Goal: Transaction & Acquisition: Obtain resource

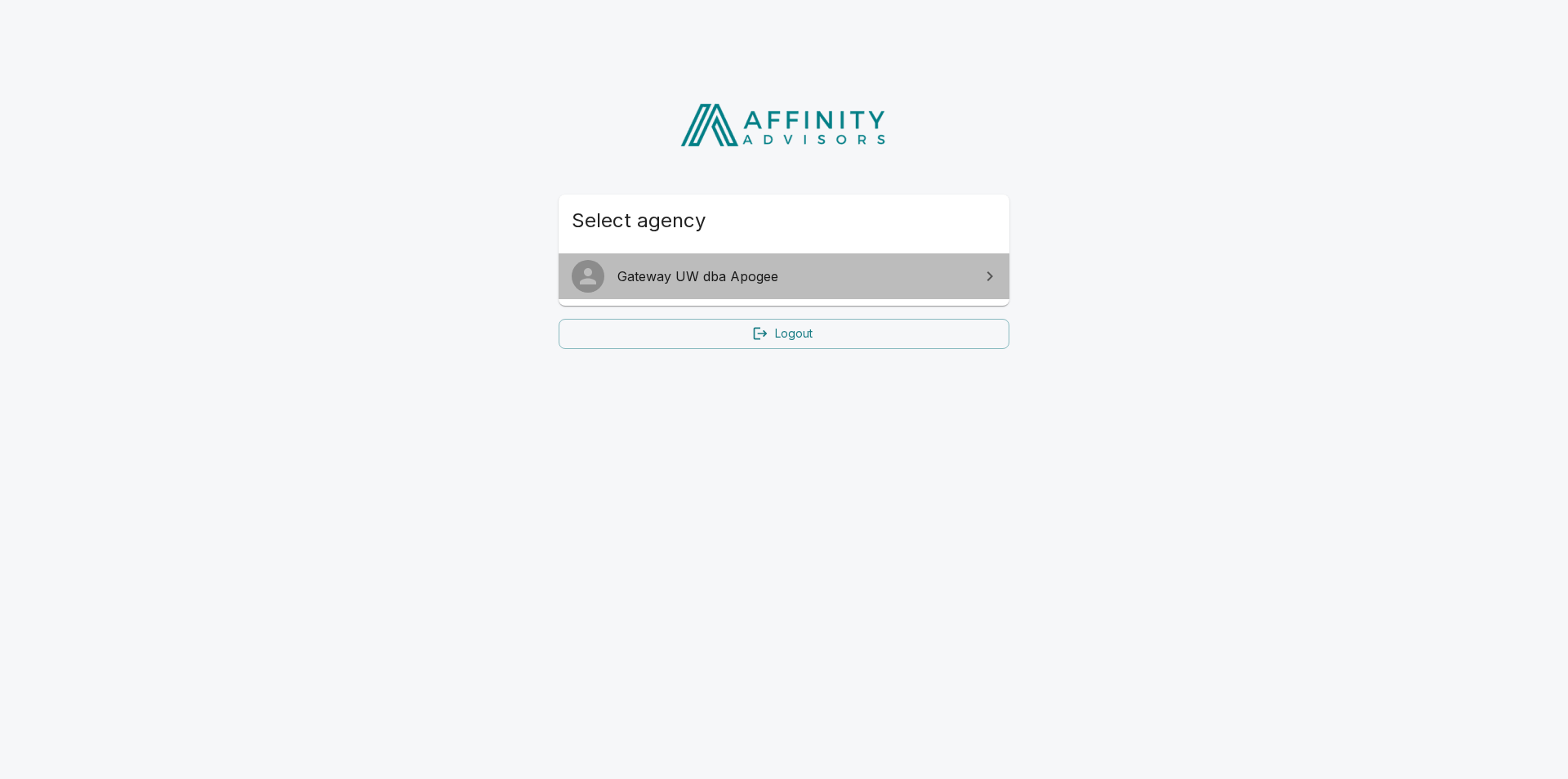
click at [749, 270] on span "Gateway UW dba Apogee" at bounding box center [794, 276] width 352 height 20
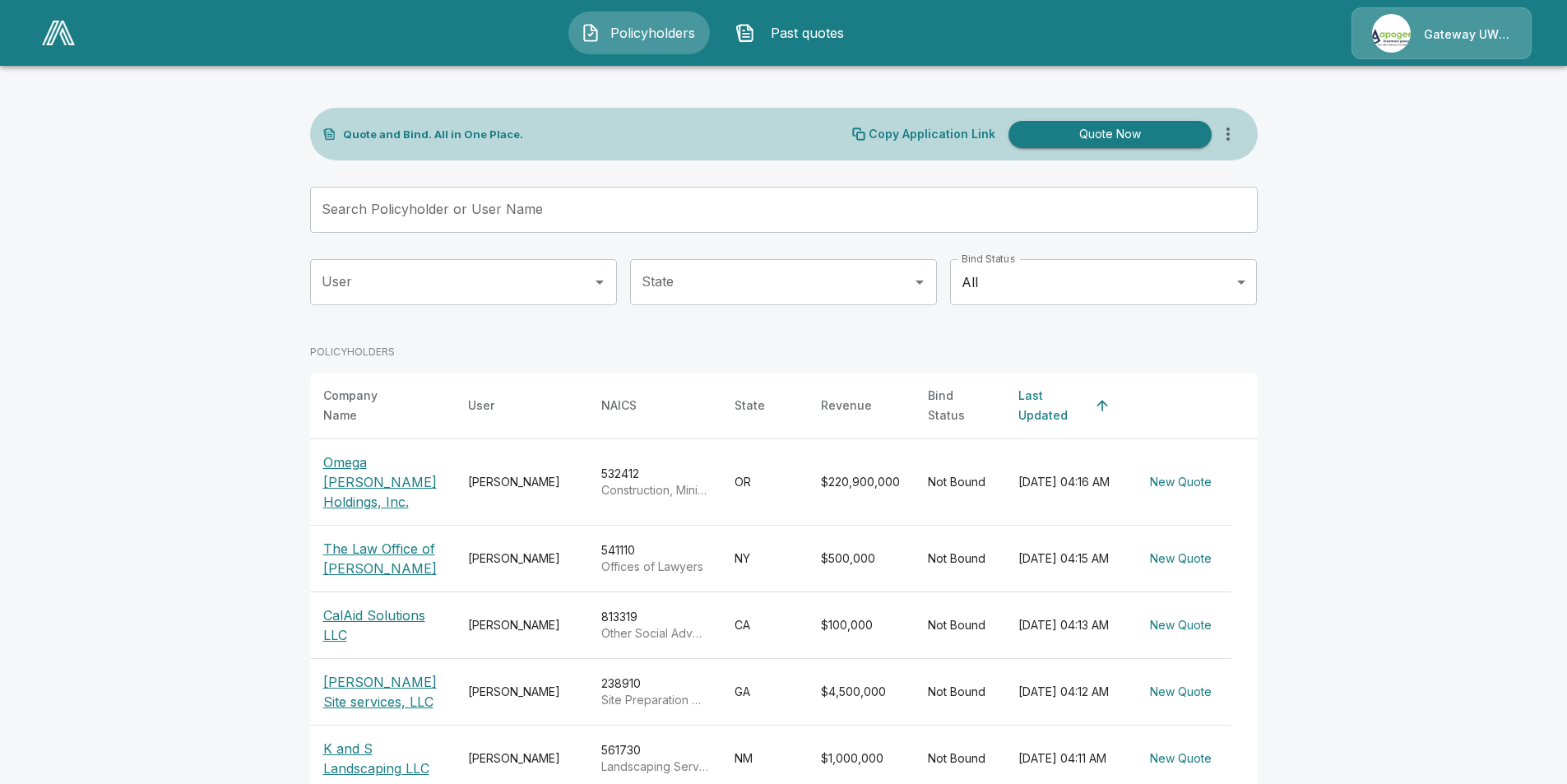
click at [355, 468] on p "Omega [PERSON_NAME] Holdings, Inc." at bounding box center [383, 482] width 118 height 59
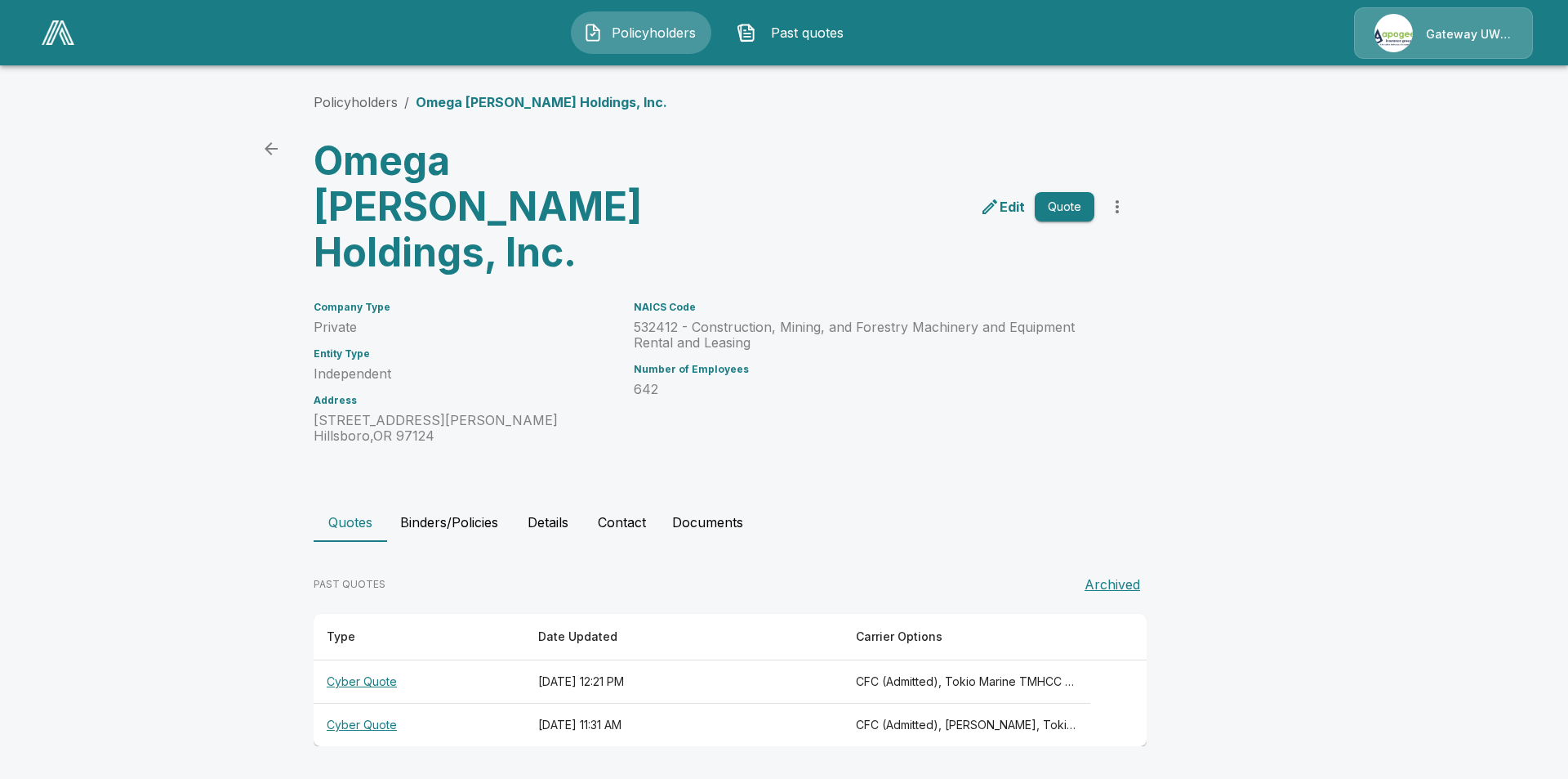
click at [843, 661] on th "[DATE] 12:21 PM" at bounding box center [683, 682] width 317 height 44
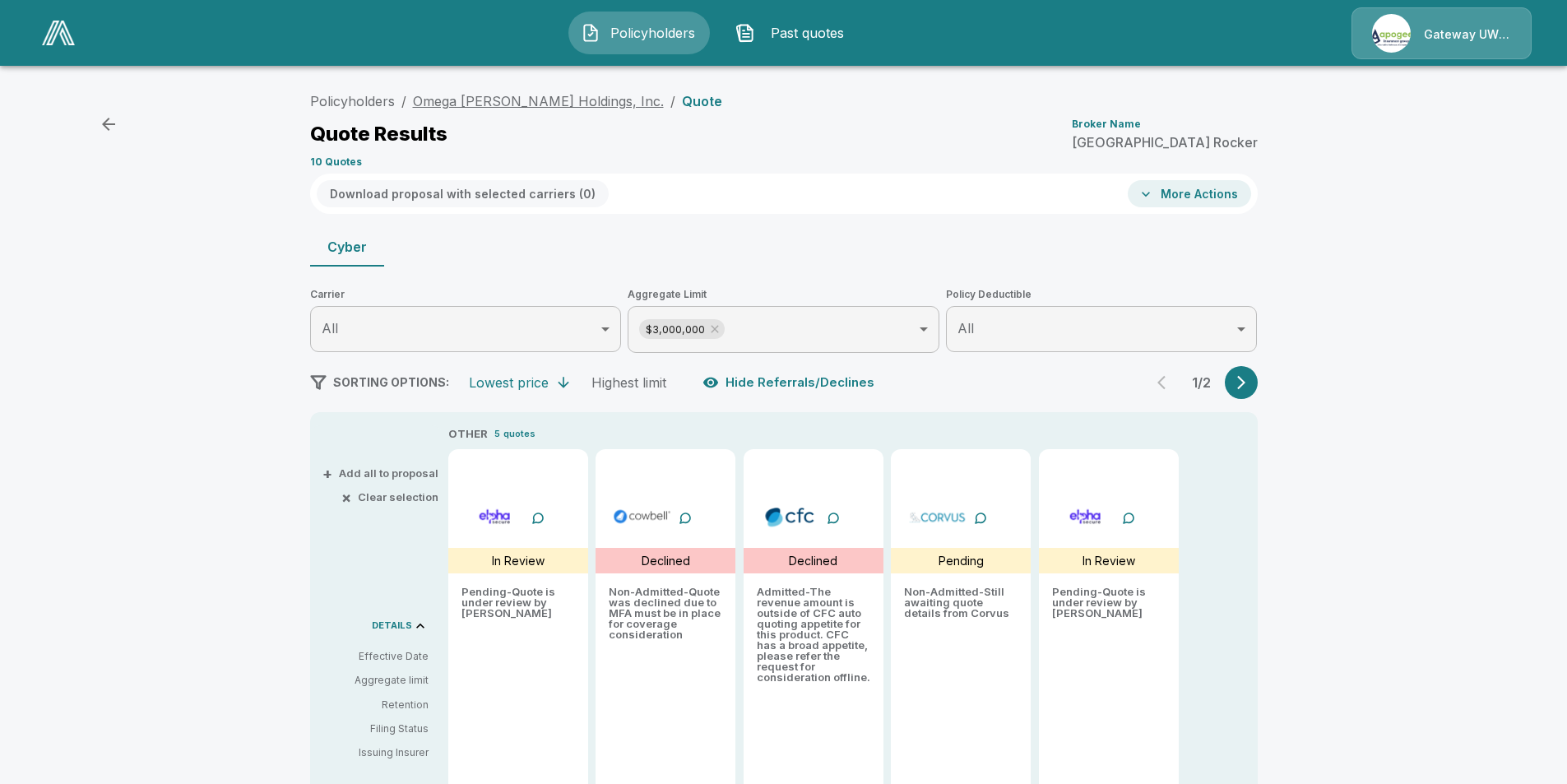
click at [504, 97] on link "Omega [PERSON_NAME] Holdings, Inc." at bounding box center [538, 100] width 251 height 16
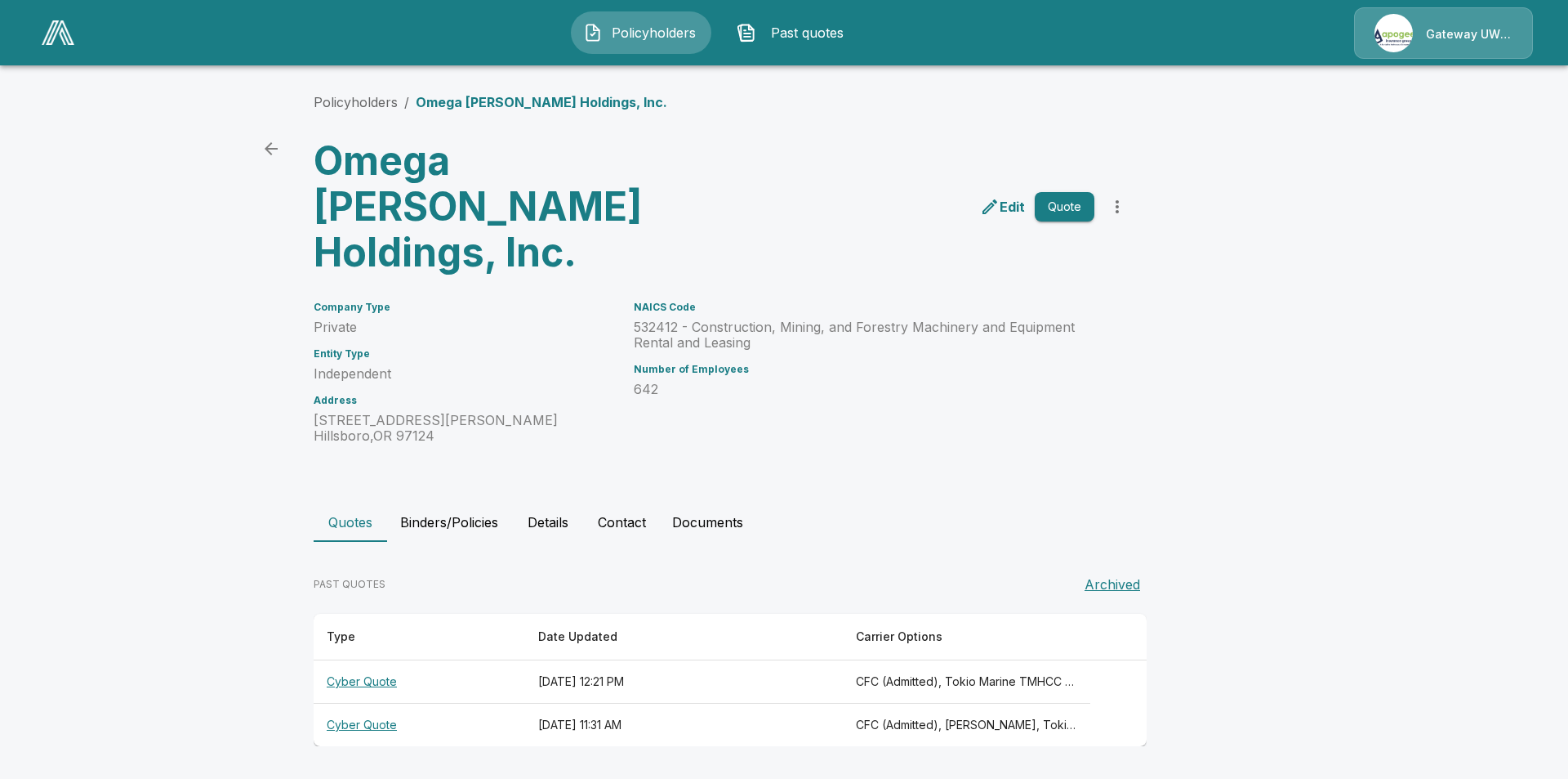
click at [963, 703] on th "CFC (Admitted), [PERSON_NAME], Tokio Marine TMHCC (Non-Admitted), At-Bay (Non-A…" at bounding box center [966, 725] width 247 height 44
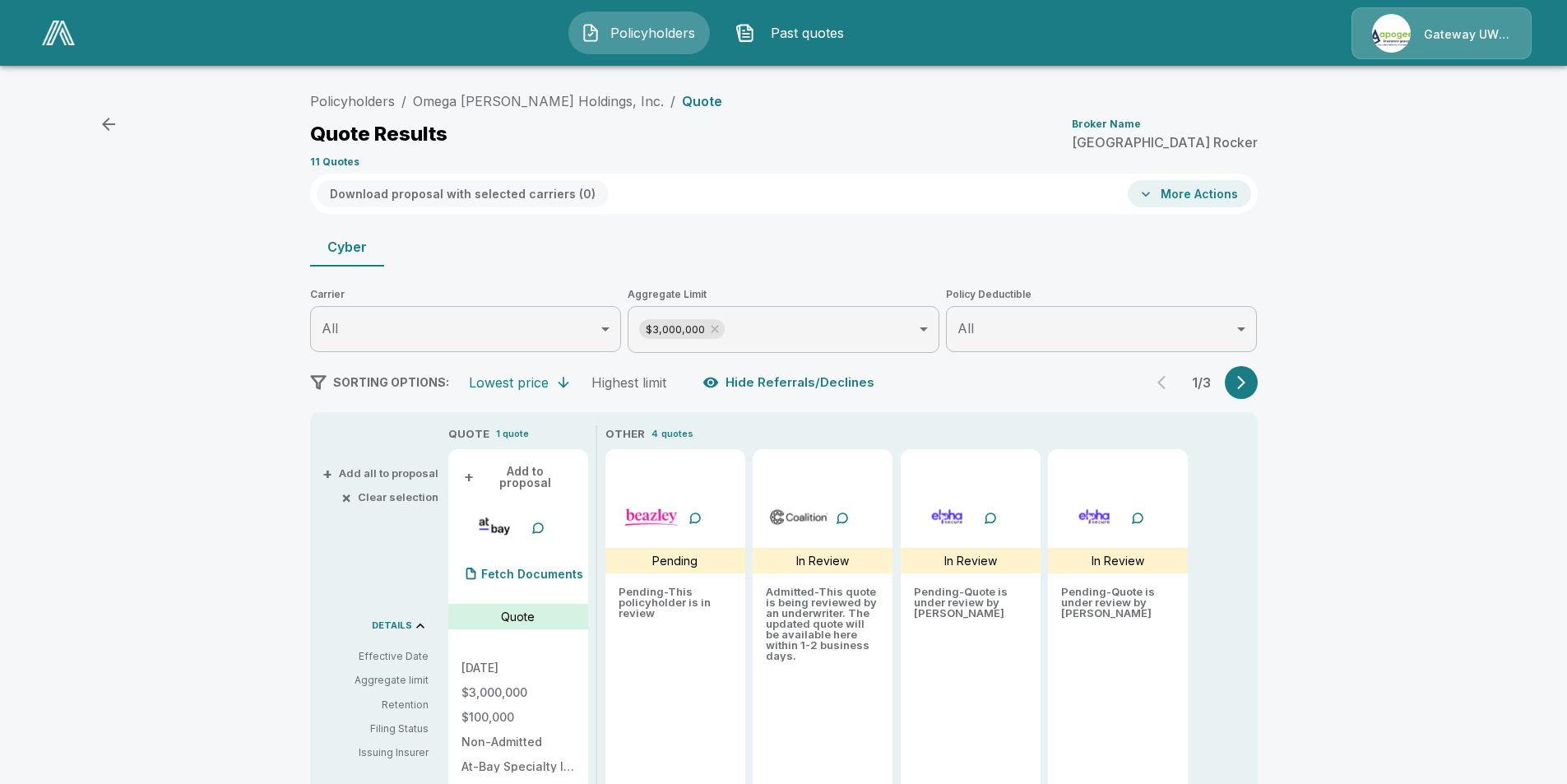
click at [479, 91] on div "Policyholders / Omega Morgan Holdings, Inc. / Quote Quote Results Broker Name M…" at bounding box center [784, 129] width 948 height 89
click at [479, 93] on link "Omega Morgan Holdings, Inc." at bounding box center [538, 100] width 251 height 16
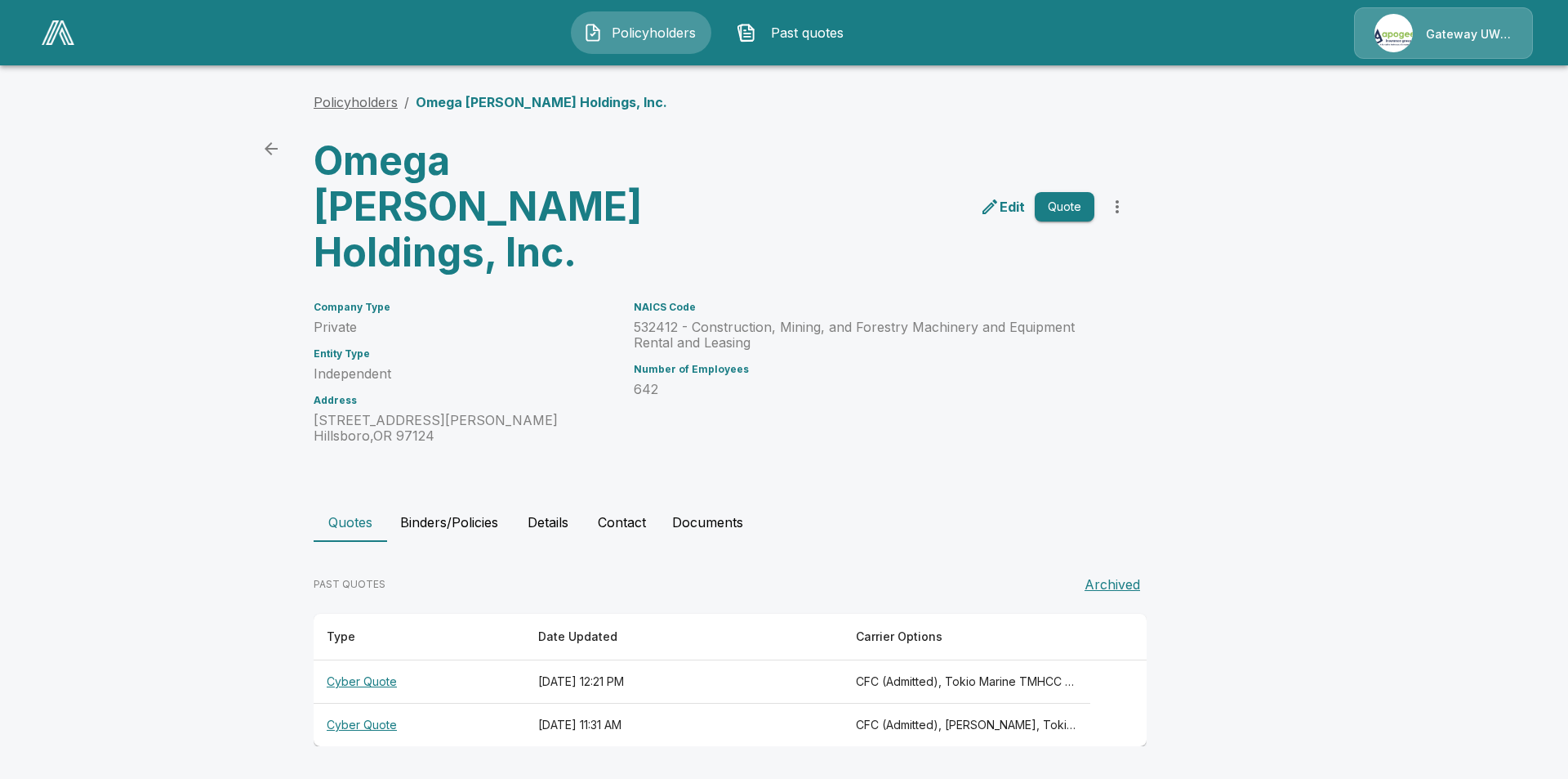
click at [353, 100] on link "Policyholders" at bounding box center [355, 101] width 84 height 16
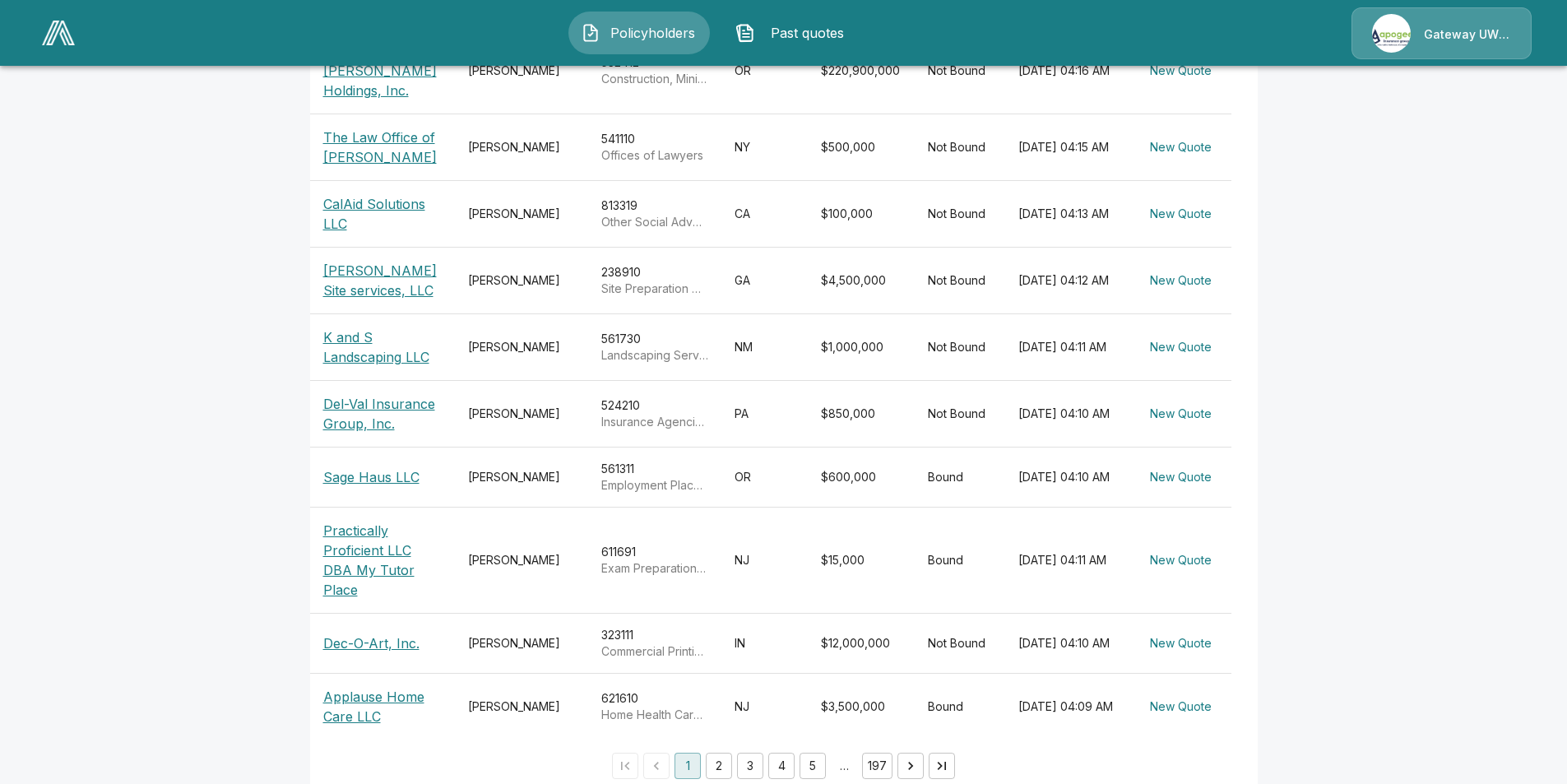
scroll to position [82, 0]
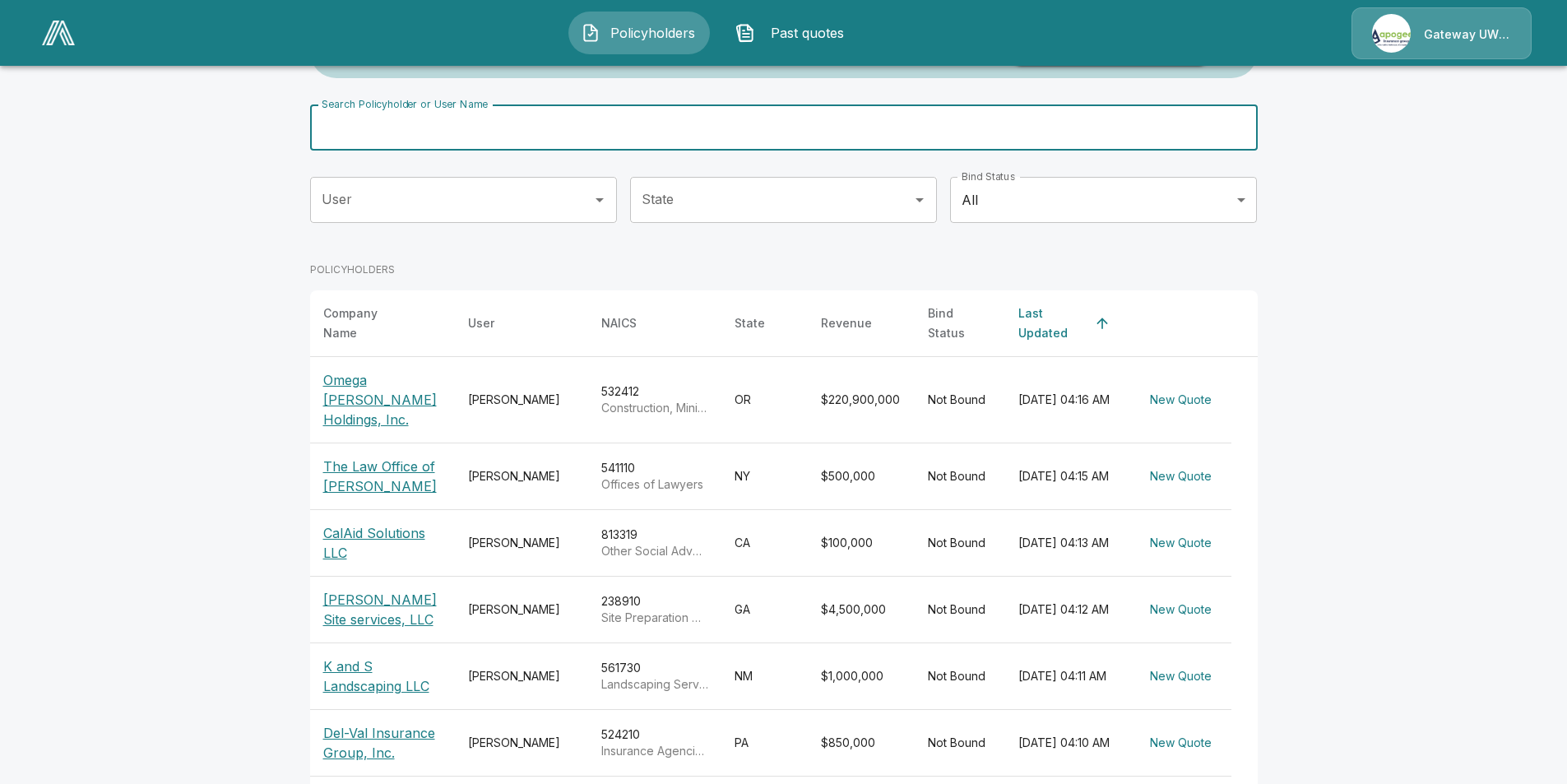
click at [509, 129] on input "Search Policyholder or User Name" at bounding box center [775, 127] width 930 height 46
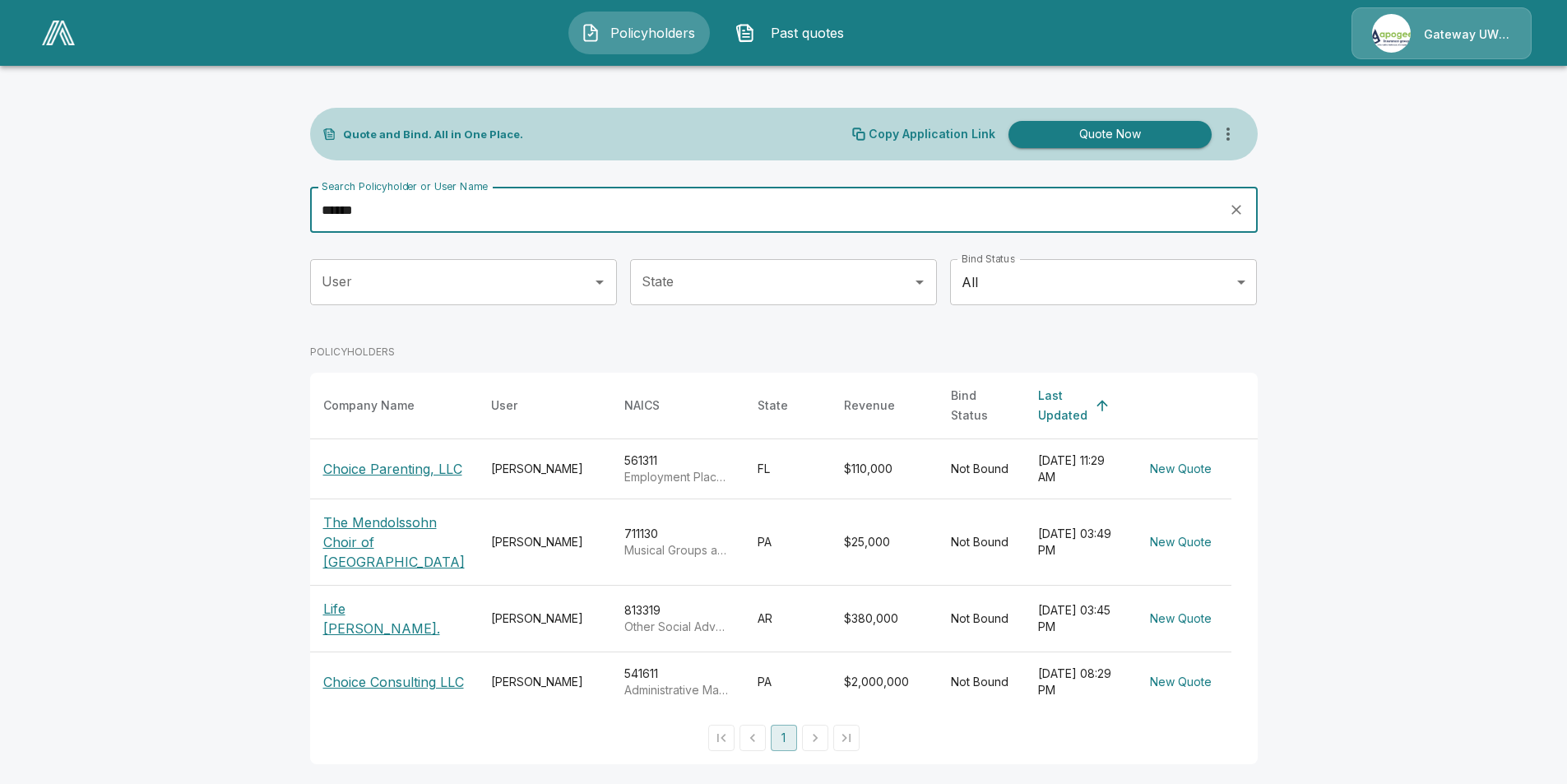
scroll to position [7, 0]
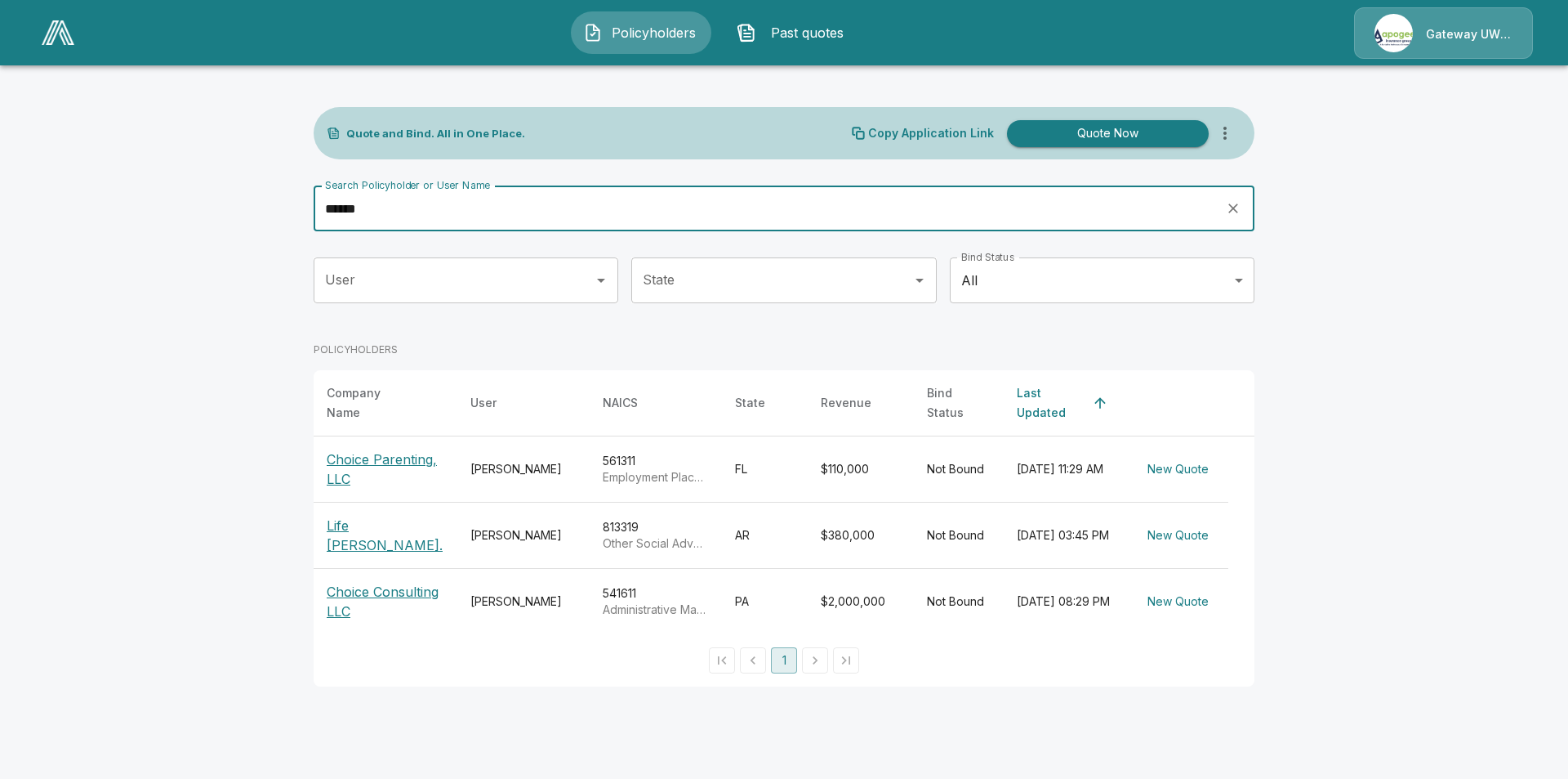
type input "******"
click at [380, 457] on p "Choice Parenting, LLC" at bounding box center [386, 468] width 117 height 39
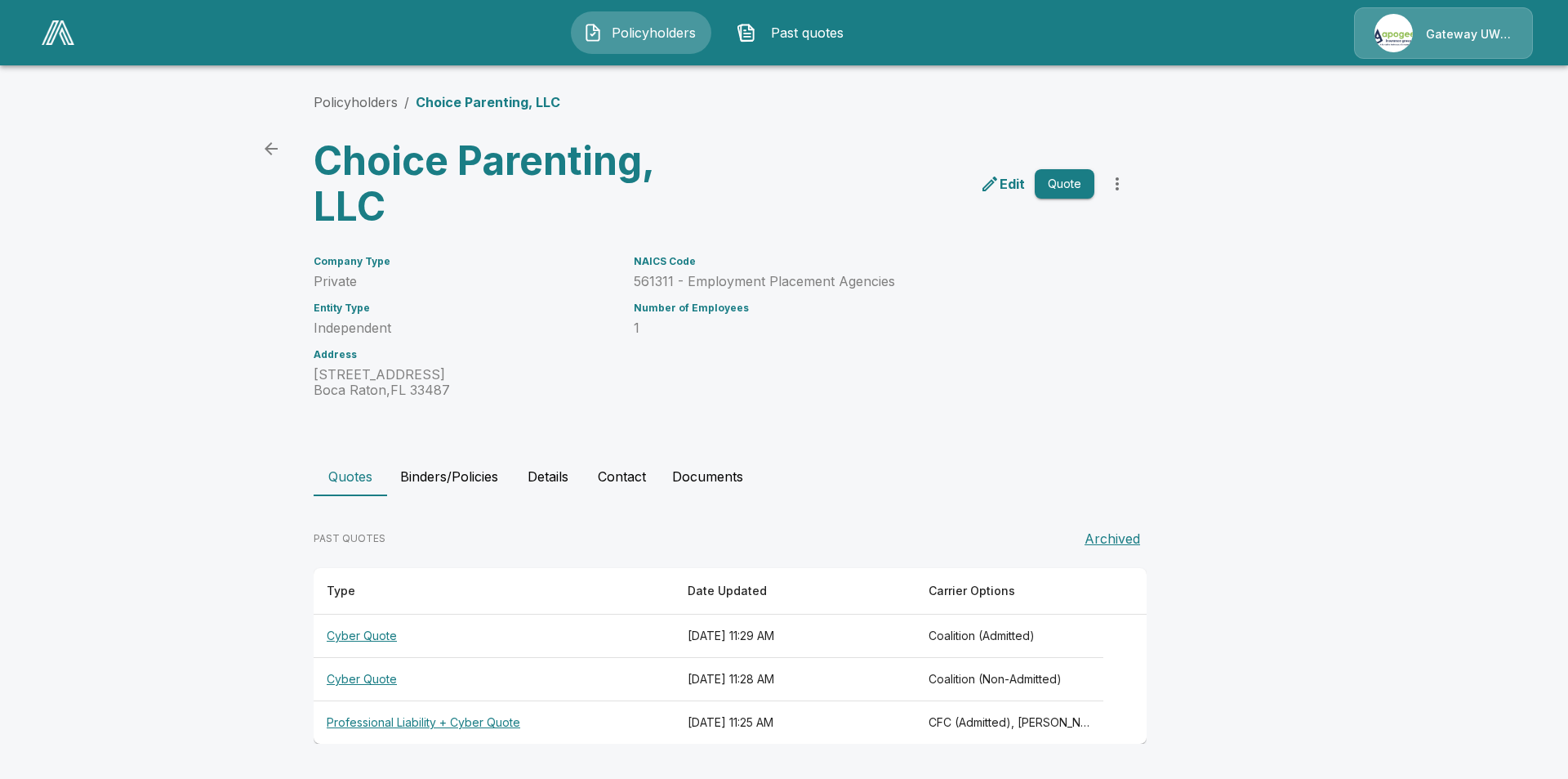
click at [813, 631] on th "[DATE] 11:29 AM" at bounding box center [795, 636] width 242 height 44
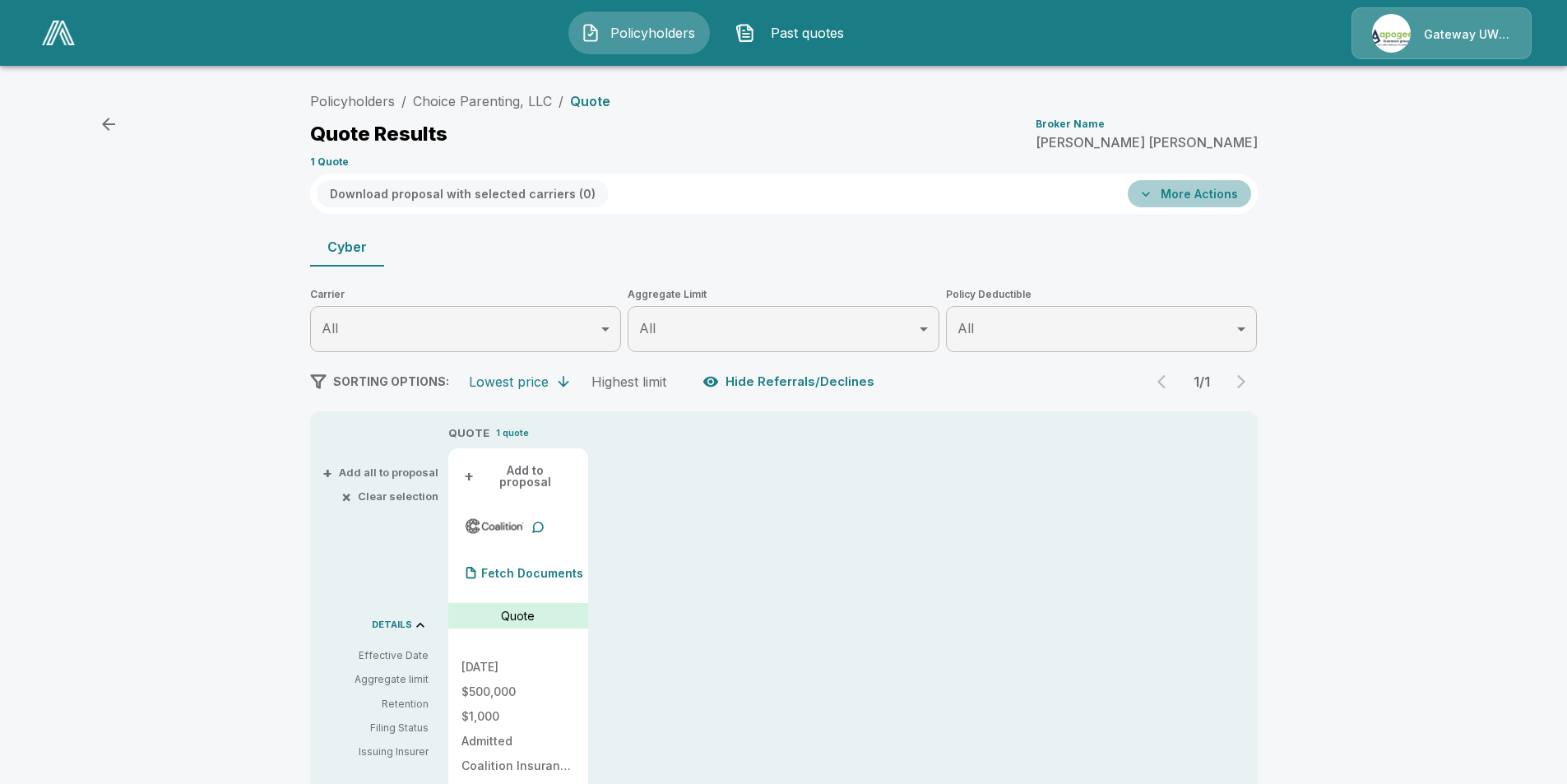
click at [1197, 191] on button "More Actions" at bounding box center [1189, 194] width 123 height 27
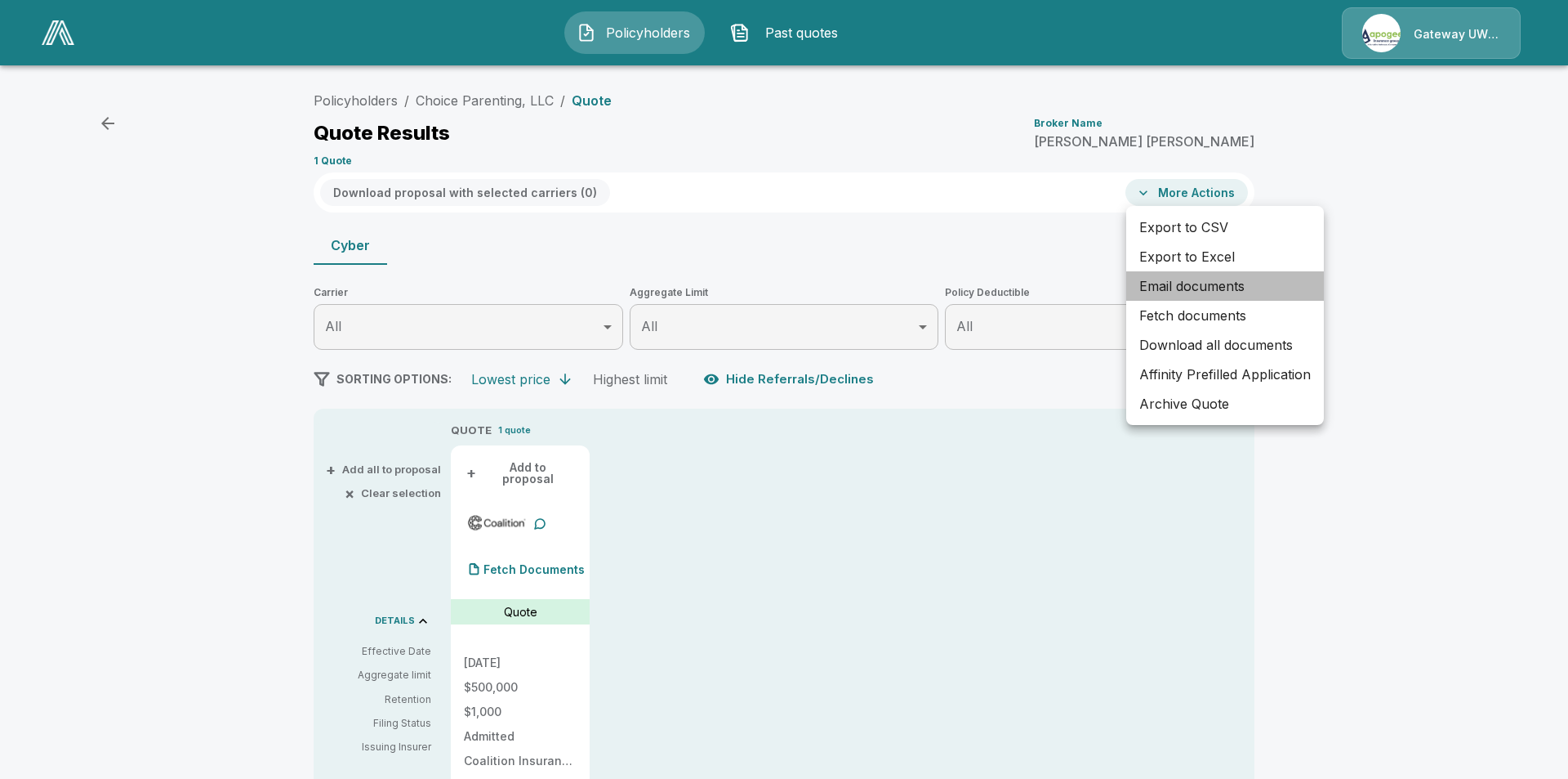
click at [1168, 285] on li "Email documents" at bounding box center [1225, 285] width 198 height 29
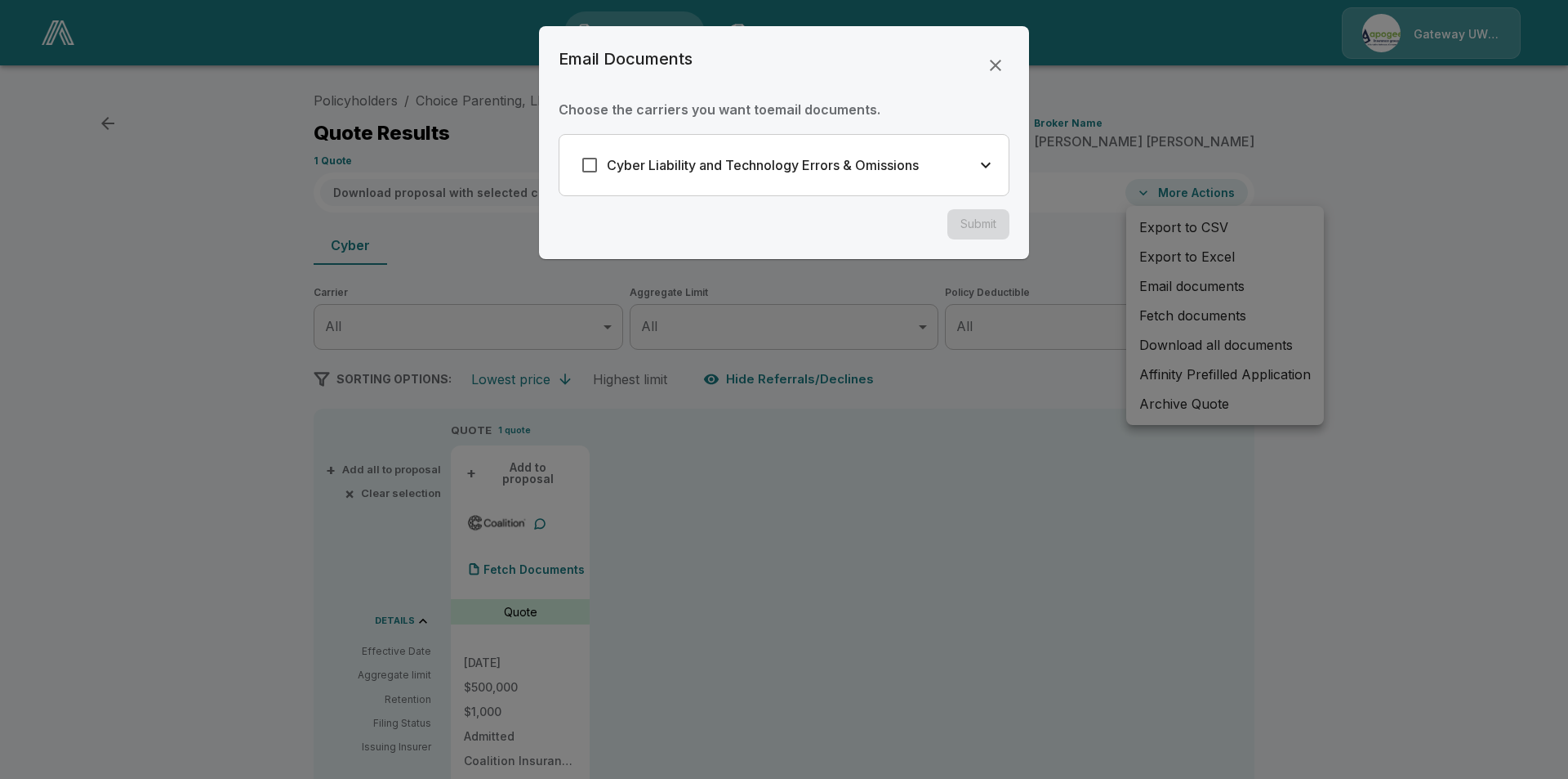
click at [828, 172] on h6 "Cyber Liability and Technology Errors & Omissions" at bounding box center [763, 165] width 312 height 23
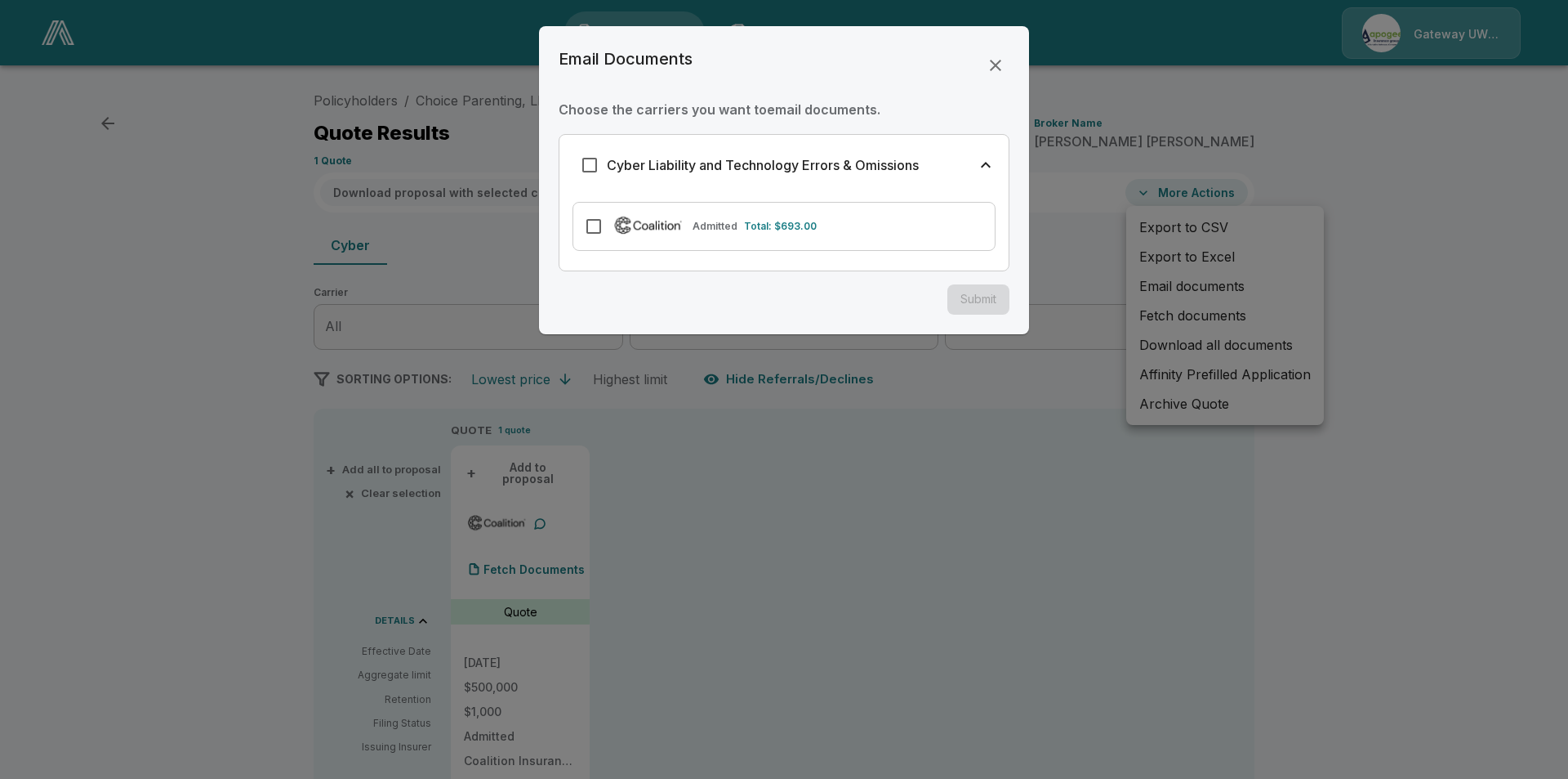
click at [677, 230] on img at bounding box center [648, 225] width 75 height 23
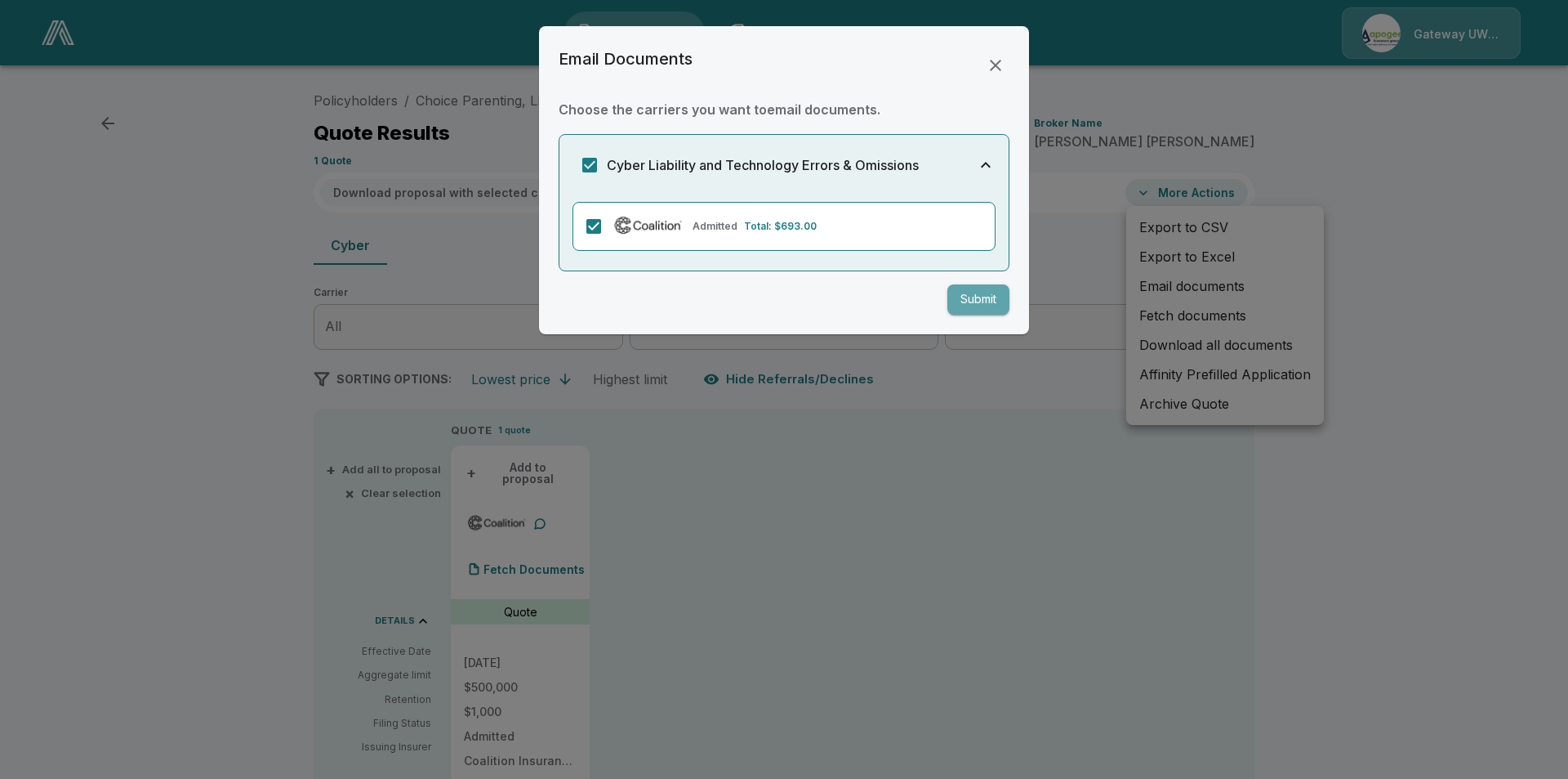
click at [976, 300] on button "Submit" at bounding box center [979, 299] width 63 height 30
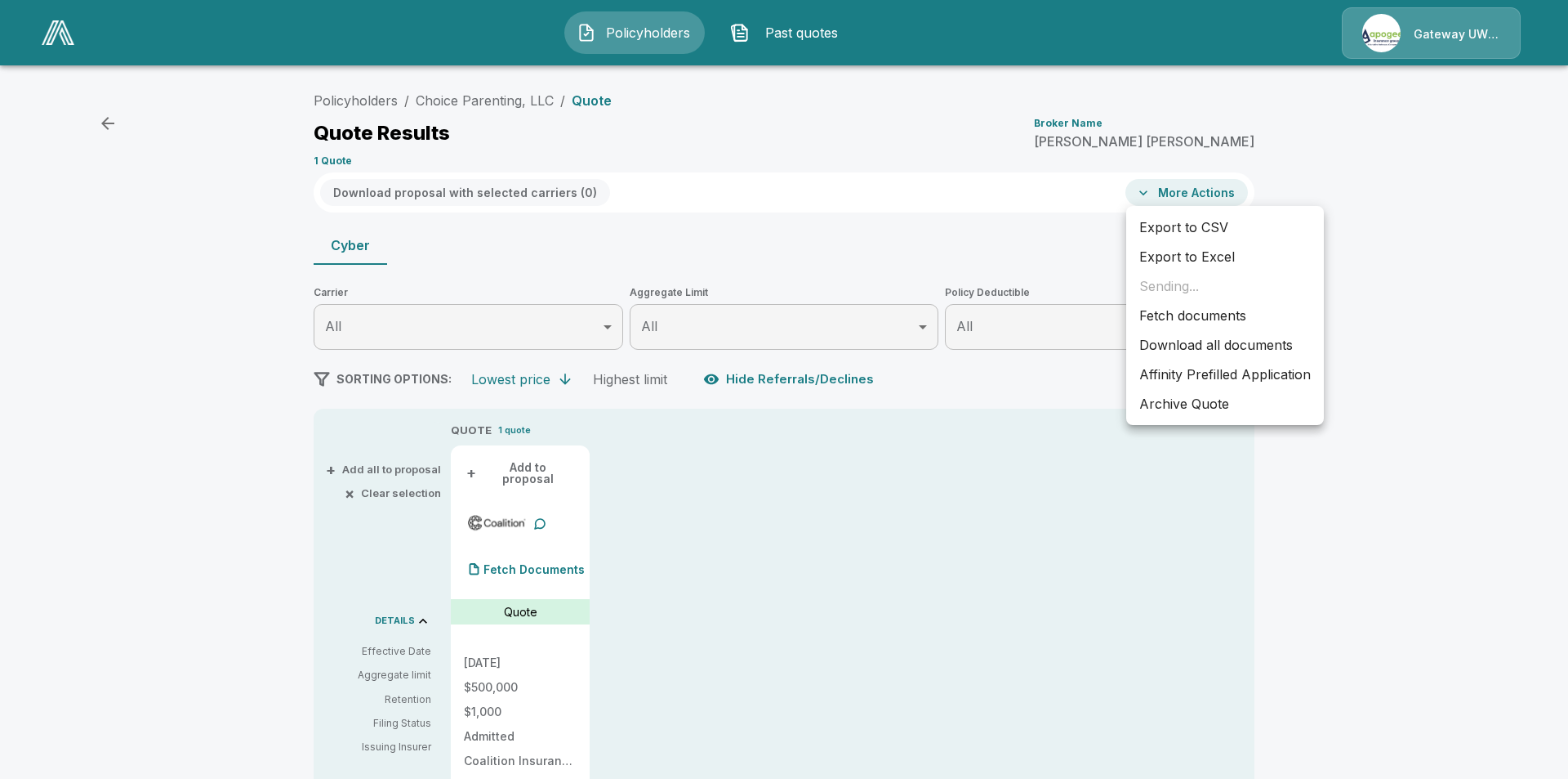
click at [784, 485] on div at bounding box center [784, 390] width 1568 height 779
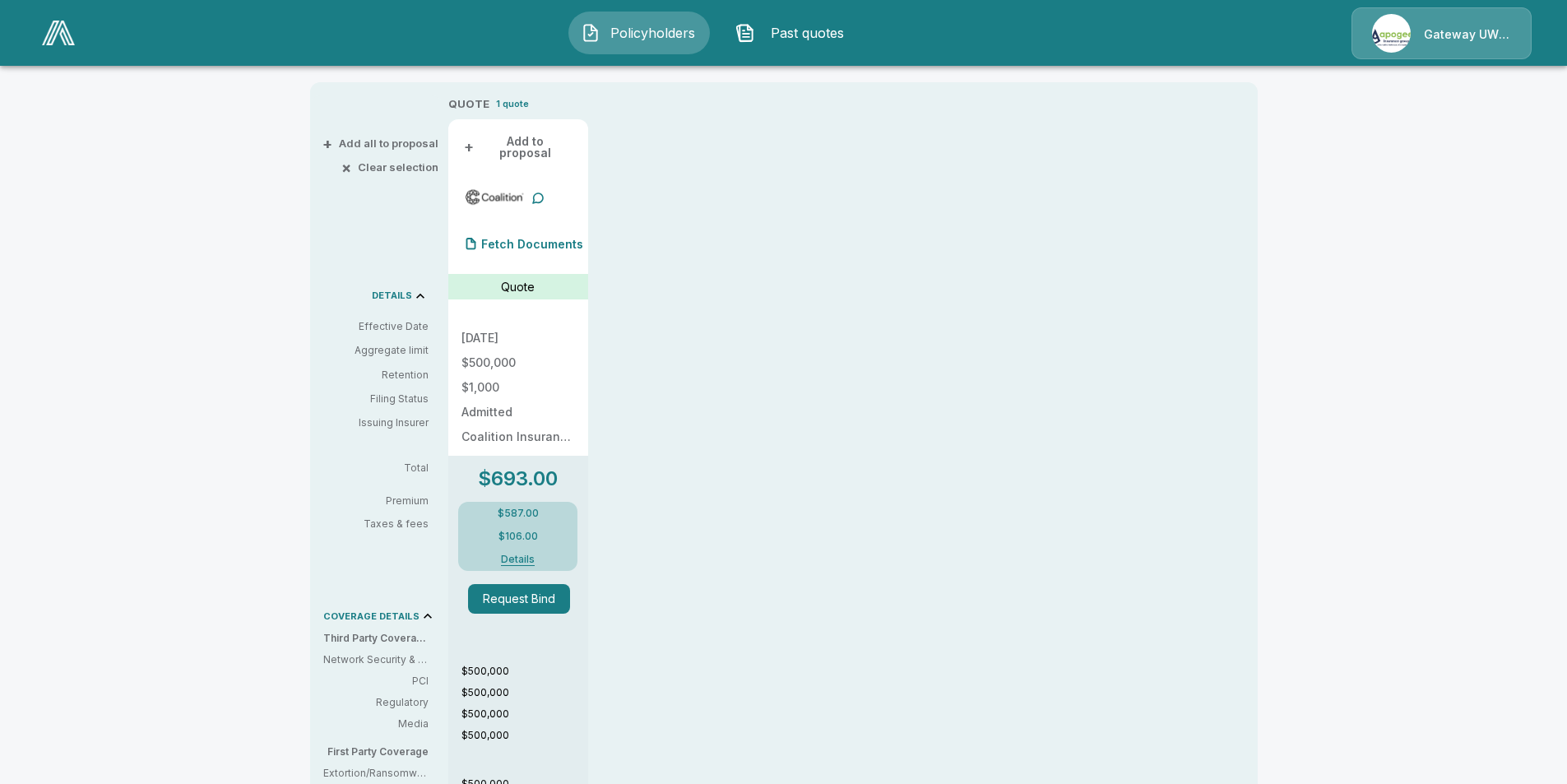
scroll to position [411, 0]
